Goal: Task Accomplishment & Management: Manage account settings

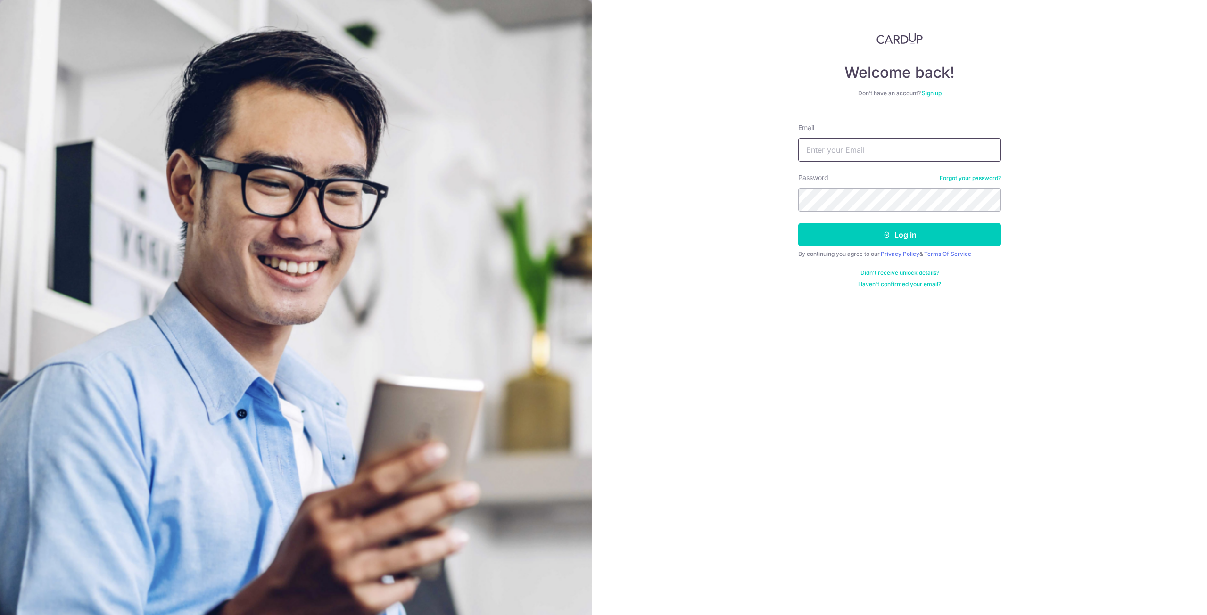
click at [863, 147] on input "Email" at bounding box center [899, 150] width 203 height 24
click at [882, 150] on input "Email" at bounding box center [899, 150] width 203 height 24
type input "[EMAIL_ADDRESS][DOMAIN_NAME]"
click at [862, 228] on button "Log in" at bounding box center [899, 235] width 203 height 24
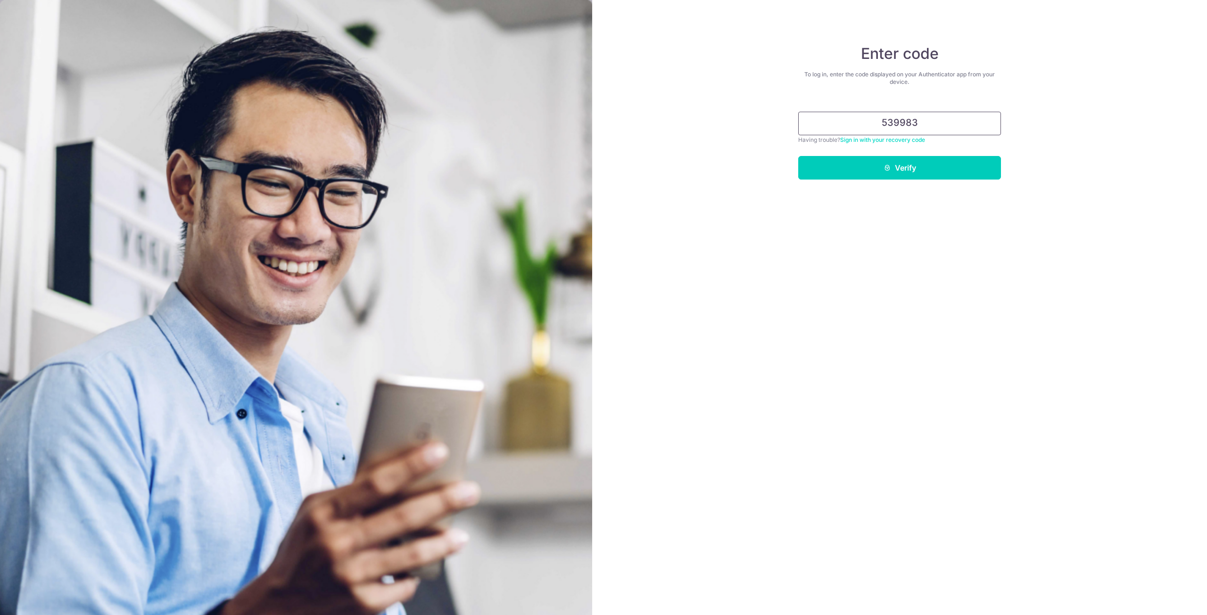
type input "539983"
click at [798, 156] on button "Verify" at bounding box center [899, 168] width 203 height 24
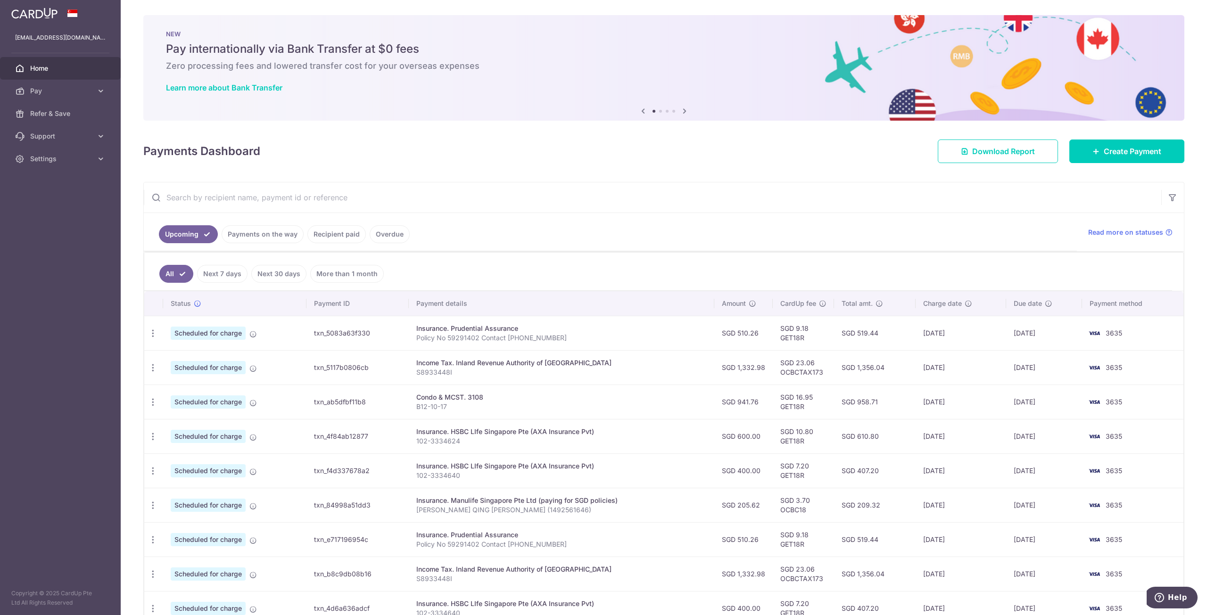
drag, startPoint x: 272, startPoint y: 231, endPoint x: 277, endPoint y: 233, distance: 5.1
click at [271, 232] on link "Payments on the way" at bounding box center [263, 234] width 82 height 18
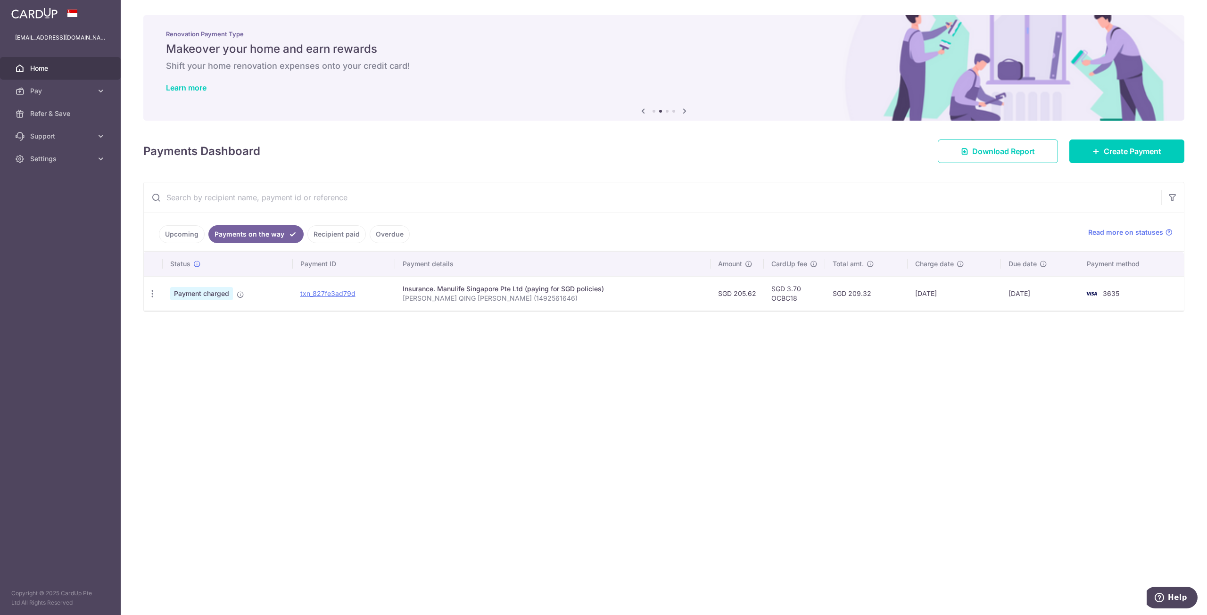
click at [320, 239] on link "Recipient paid" at bounding box center [336, 234] width 58 height 18
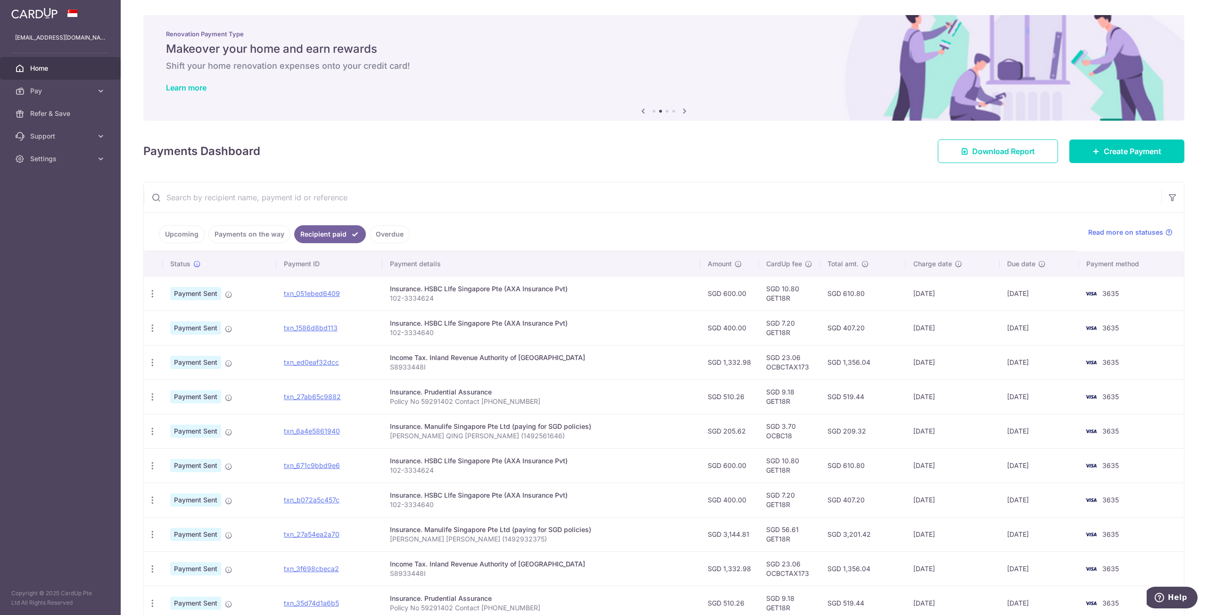
click at [263, 234] on link "Payments on the way" at bounding box center [249, 234] width 82 height 18
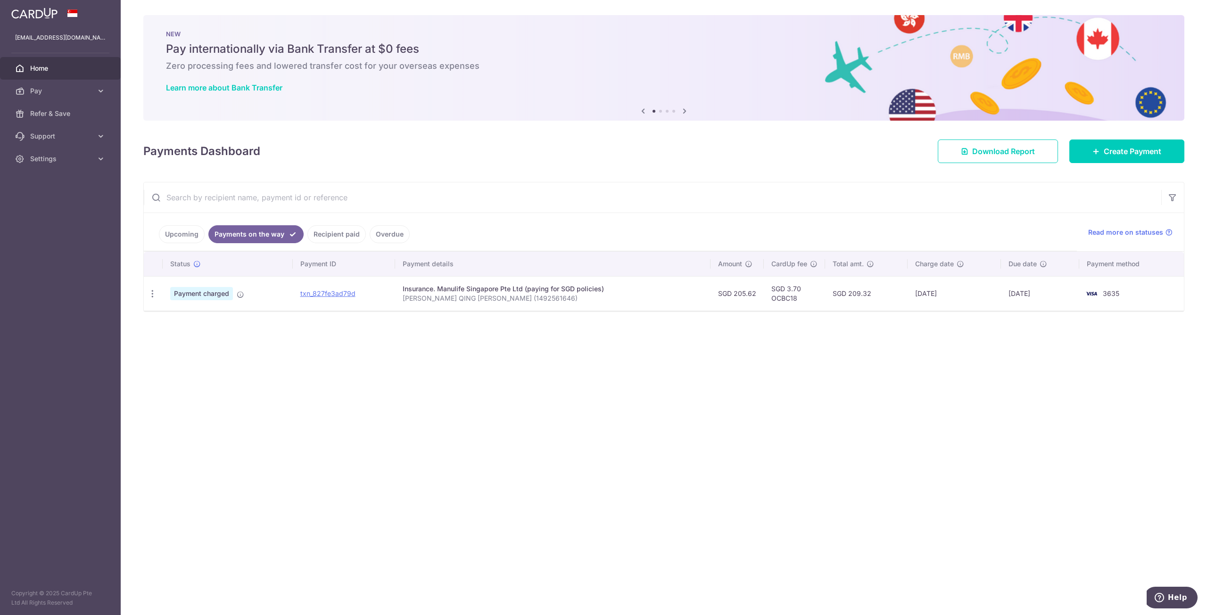
click at [329, 233] on link "Recipient paid" at bounding box center [336, 234] width 58 height 18
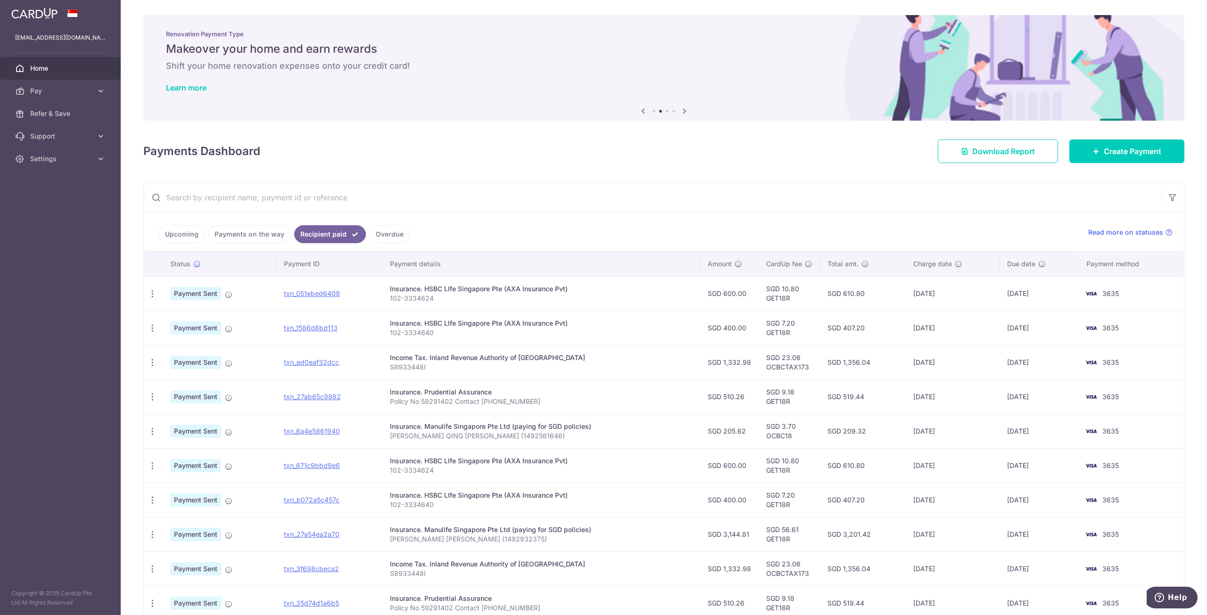
click at [179, 239] on link "Upcoming" at bounding box center [182, 234] width 46 height 18
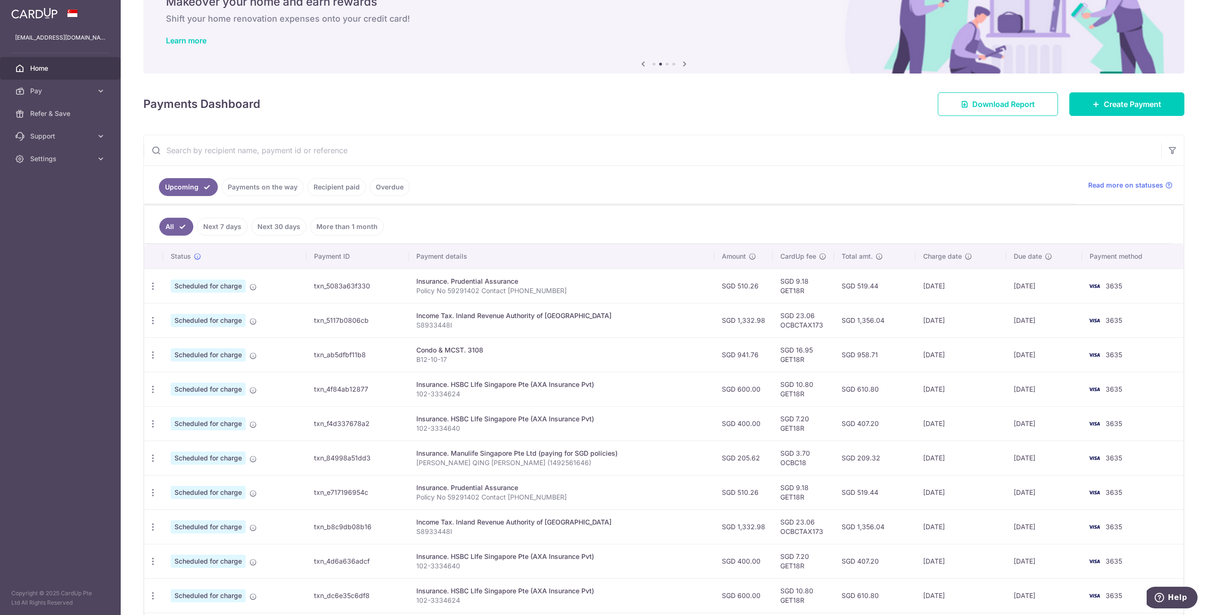
scroll to position [94, 0]
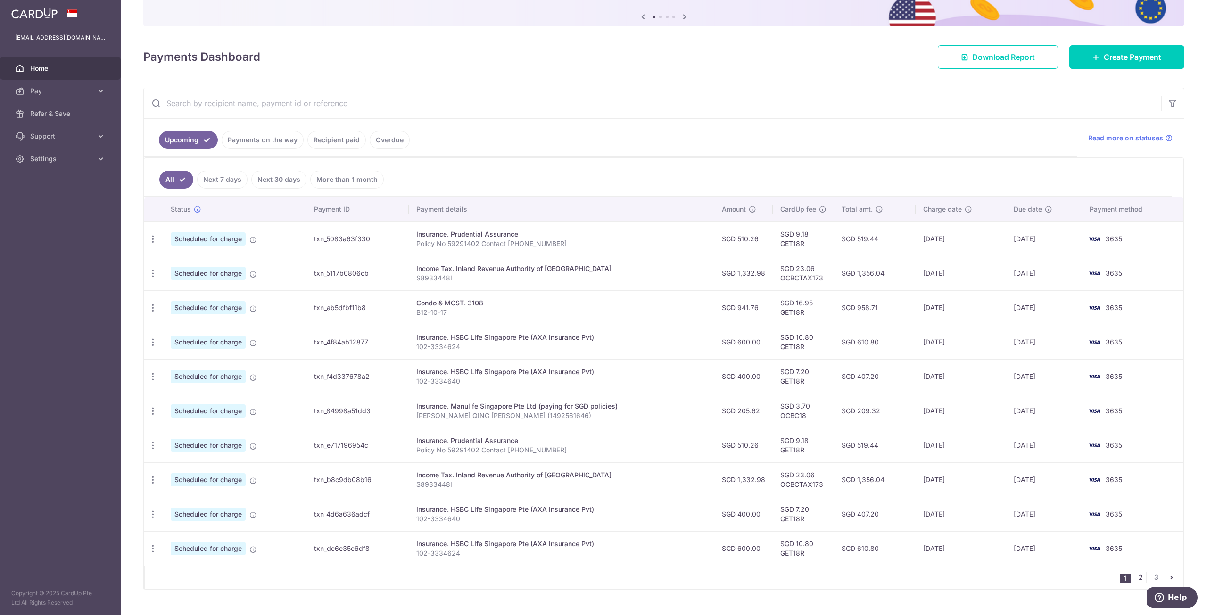
click at [1136, 577] on link "2" at bounding box center [1140, 577] width 11 height 11
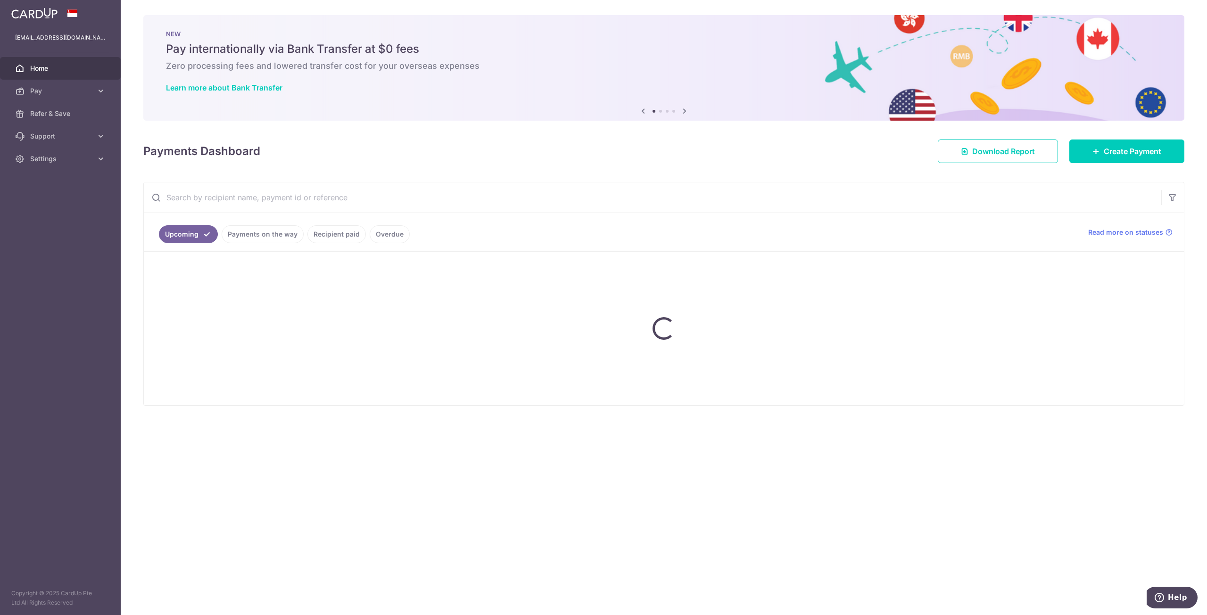
scroll to position [0, 0]
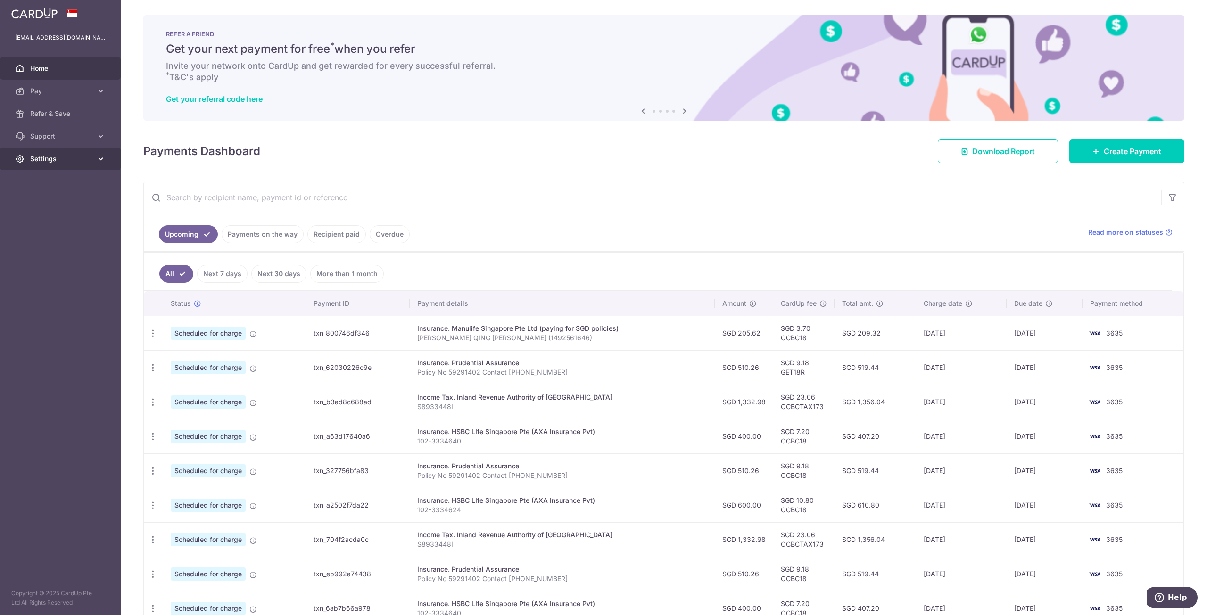
click at [42, 156] on span "Settings" at bounding box center [61, 158] width 62 height 9
click at [37, 199] on span "Logout" at bounding box center [61, 203] width 62 height 9
